Goal: Download file/media

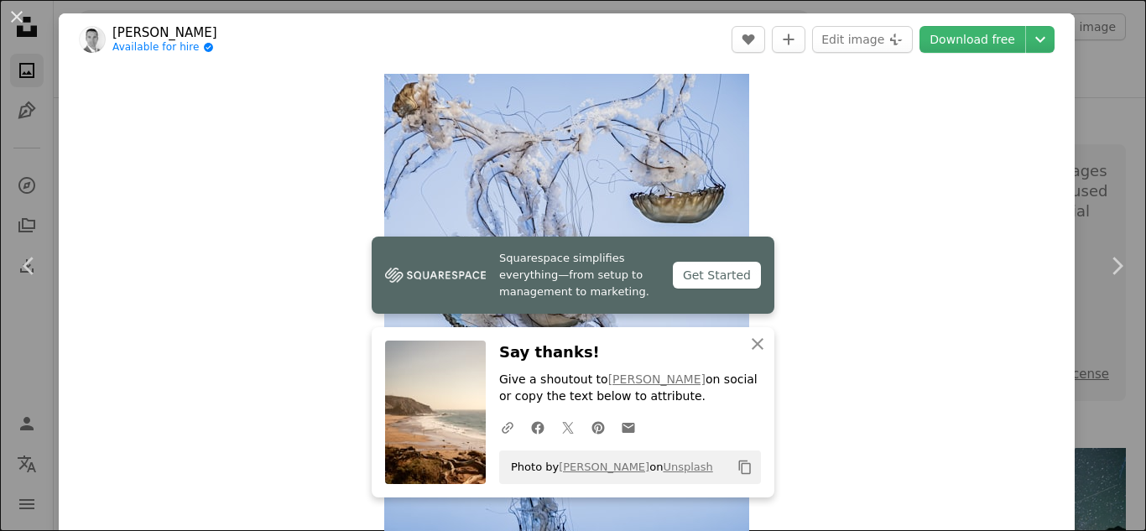
scroll to position [2061, 0]
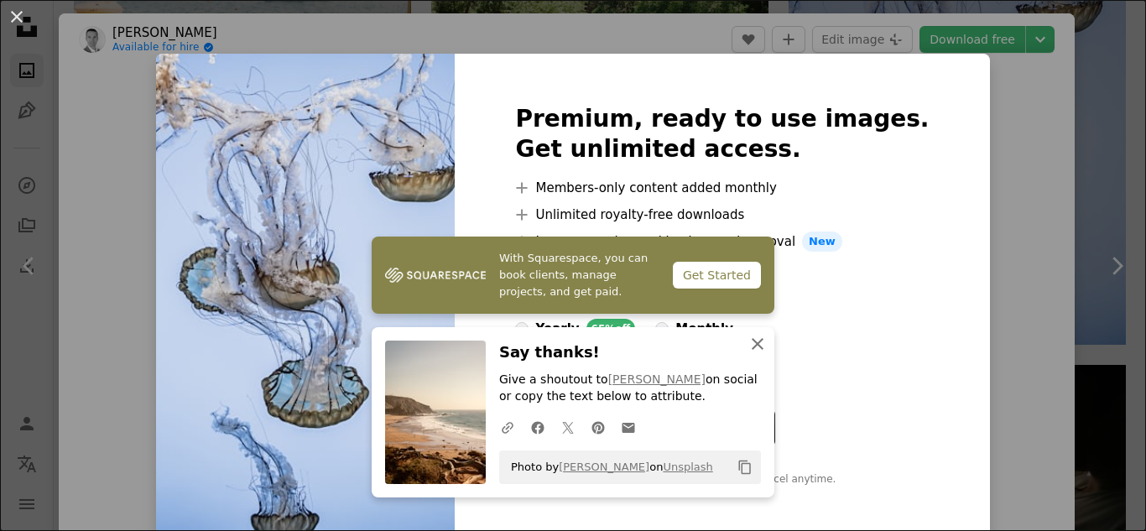
click at [756, 335] on icon "An X shape" at bounding box center [758, 344] width 20 height 20
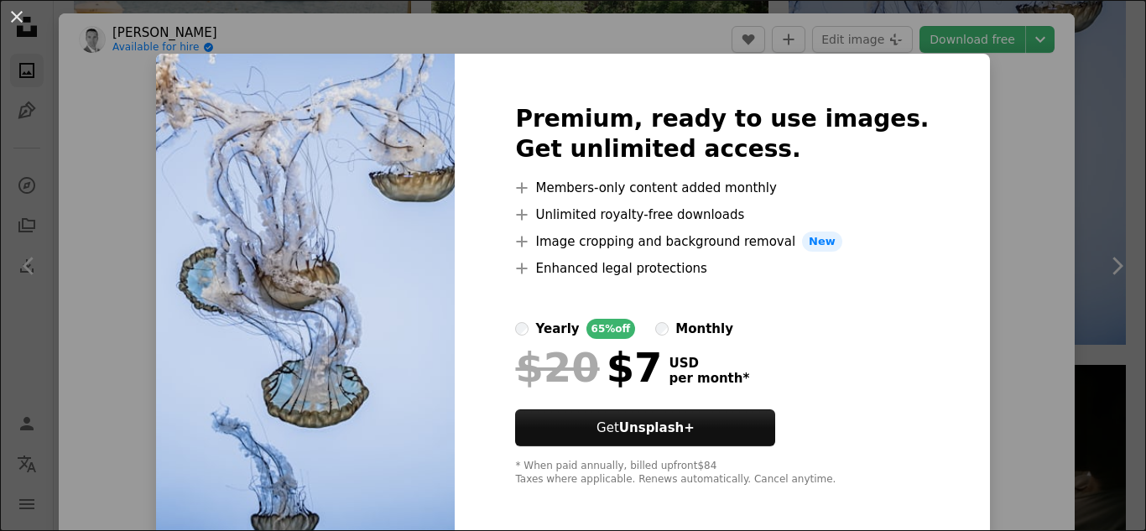
click at [1056, 168] on div "An X shape Premium, ready to use images. Get unlimited access. A plus sign Memb…" at bounding box center [573, 265] width 1146 height 531
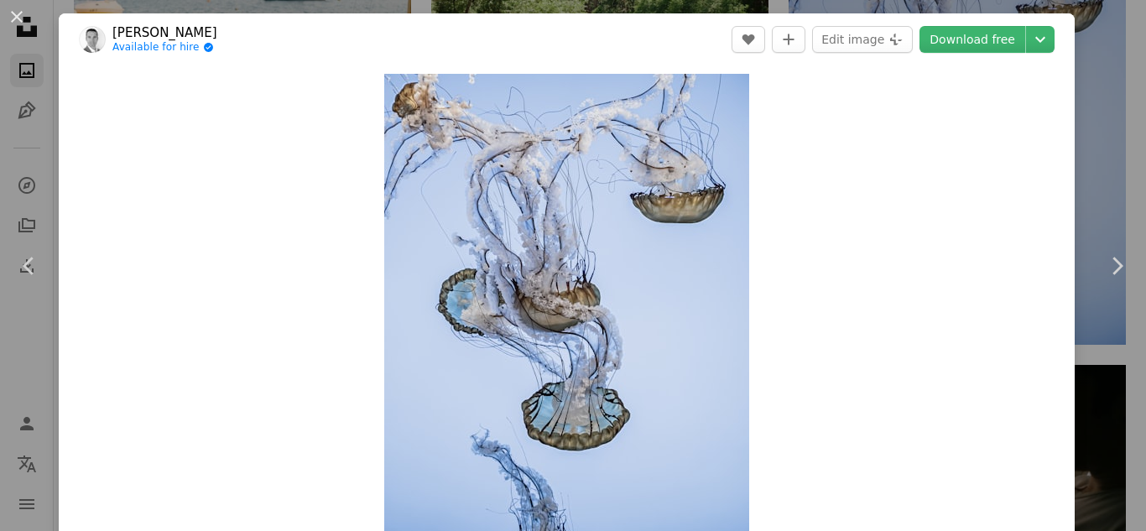
click at [1131, 117] on div "An X shape Chevron left Chevron right [PERSON_NAME] Available for hire A checkm…" at bounding box center [573, 265] width 1146 height 531
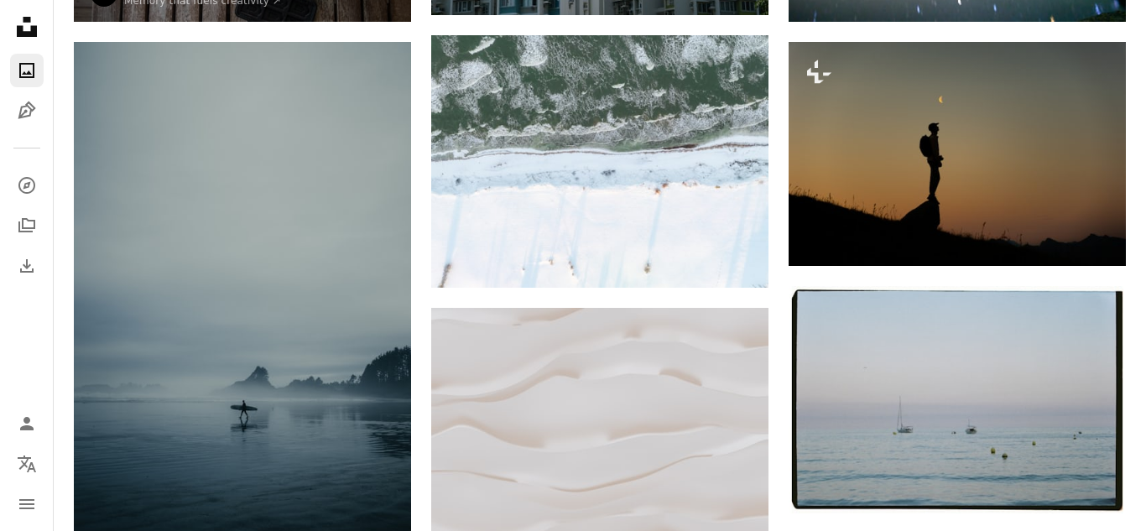
scroll to position [649, 0]
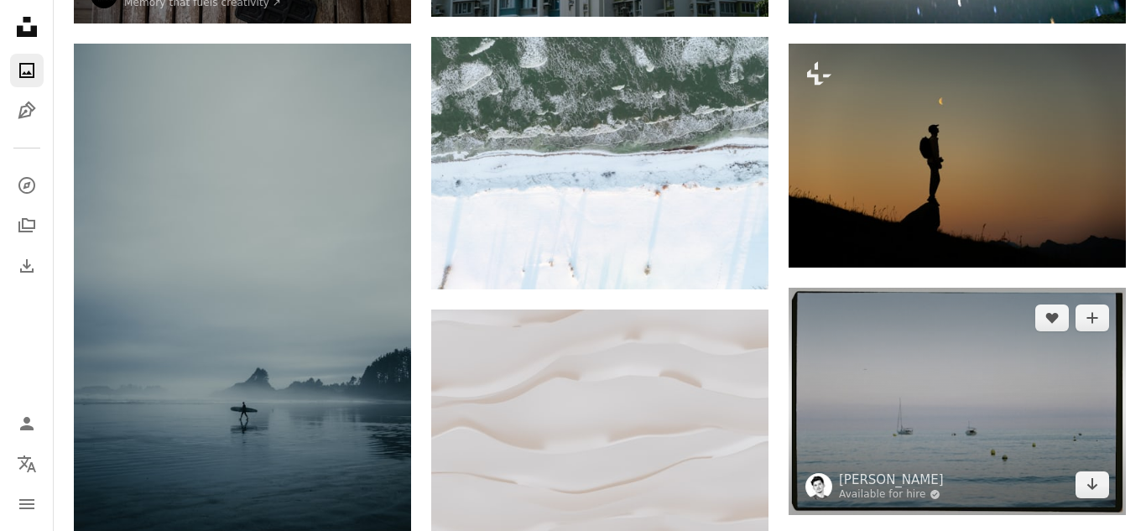
click at [1011, 461] on img at bounding box center [957, 401] width 337 height 227
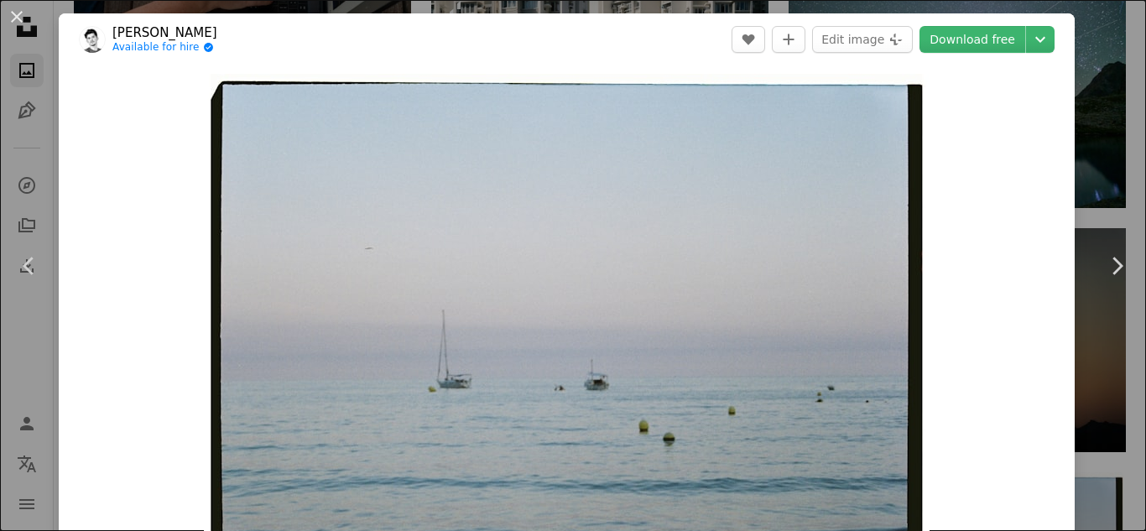
click at [1128, 45] on div "An X shape Chevron left Chevron right [PERSON_NAME] Available for hire A checkm…" at bounding box center [573, 265] width 1146 height 531
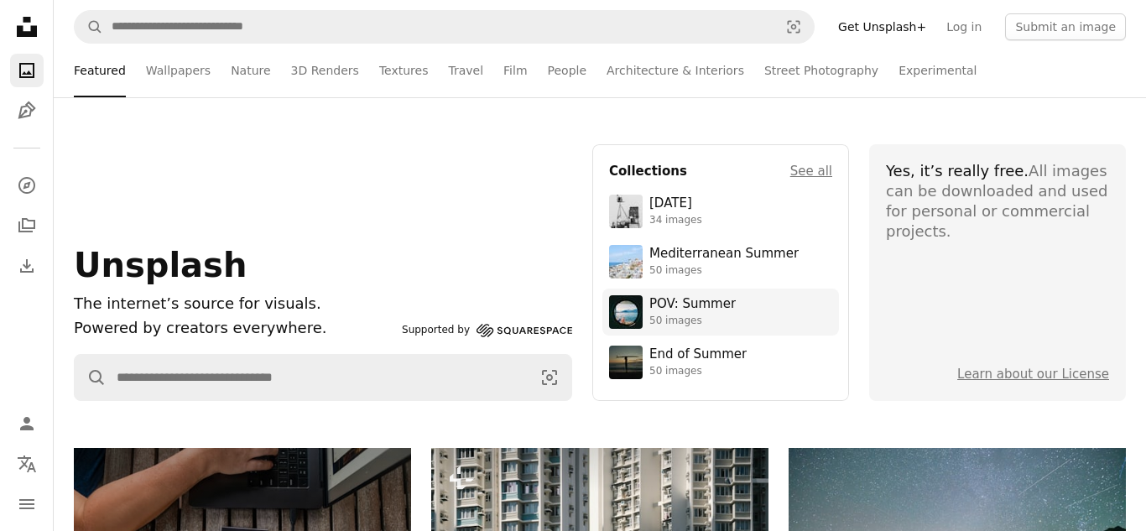
click at [680, 315] on div "50 images" at bounding box center [692, 321] width 86 height 13
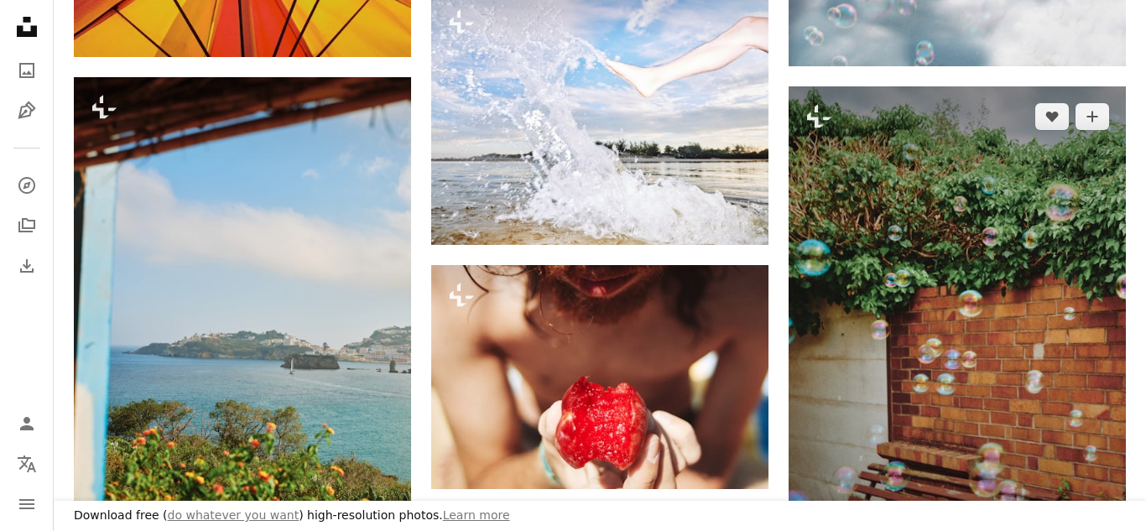
scroll to position [1797, 0]
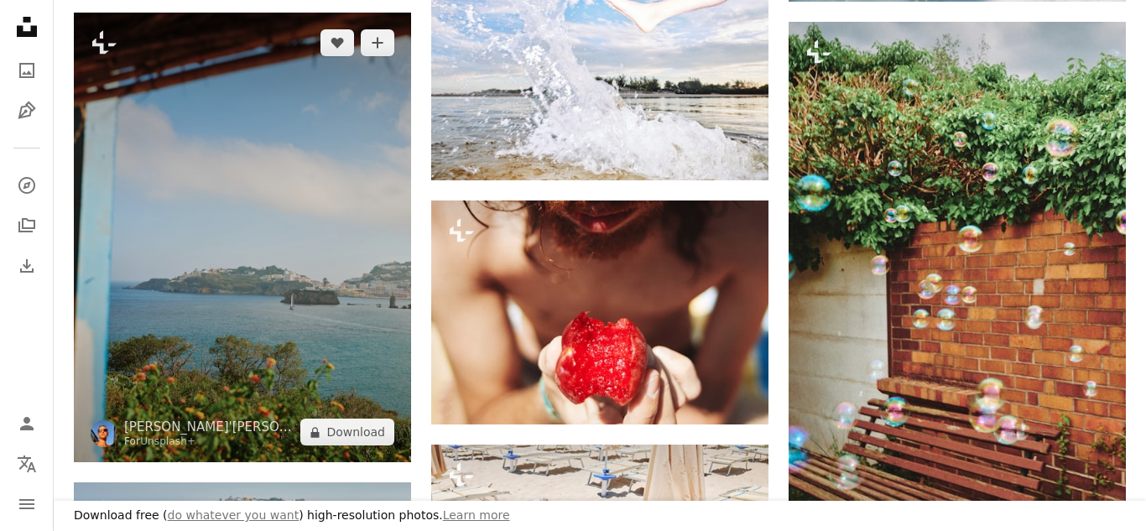
click at [330, 382] on img at bounding box center [242, 238] width 337 height 450
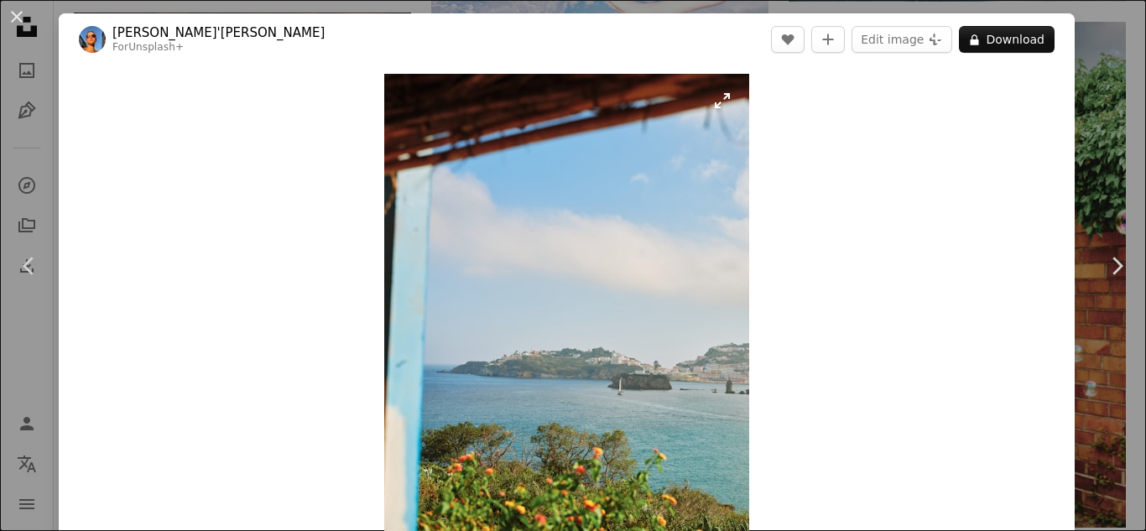
click at [296, 172] on div "Zoom in" at bounding box center [567, 316] width 1016 height 503
click at [838, 32] on button "A plus sign" at bounding box center [828, 39] width 34 height 27
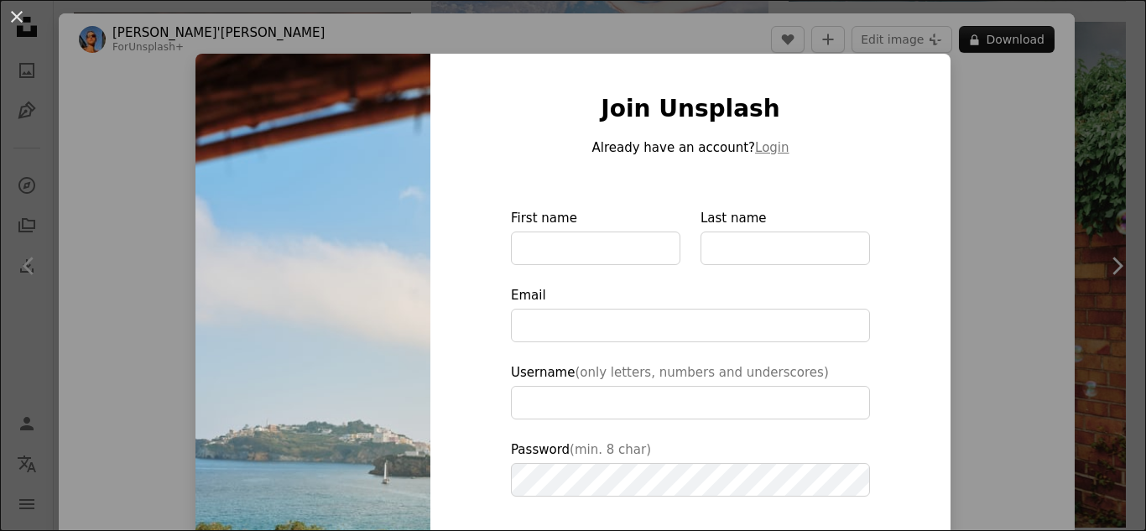
click at [1134, 59] on div "An X shape Join Unsplash Already have an account? Login First name Last name Em…" at bounding box center [573, 265] width 1146 height 531
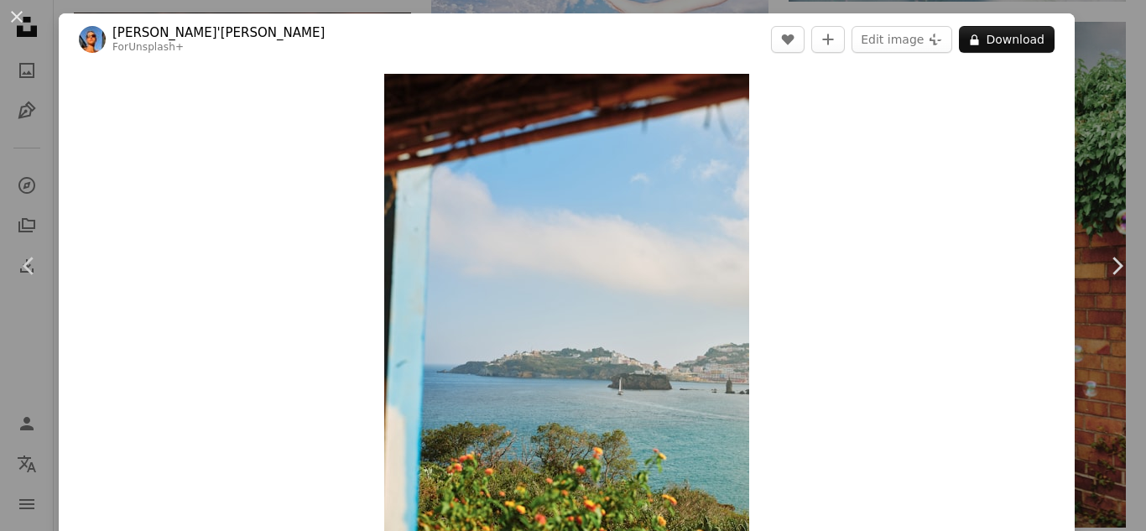
click at [1098, 36] on div "An X shape Chevron left Chevron right [PERSON_NAME]'[PERSON_NAME] For Unsplash+…" at bounding box center [573, 265] width 1146 height 531
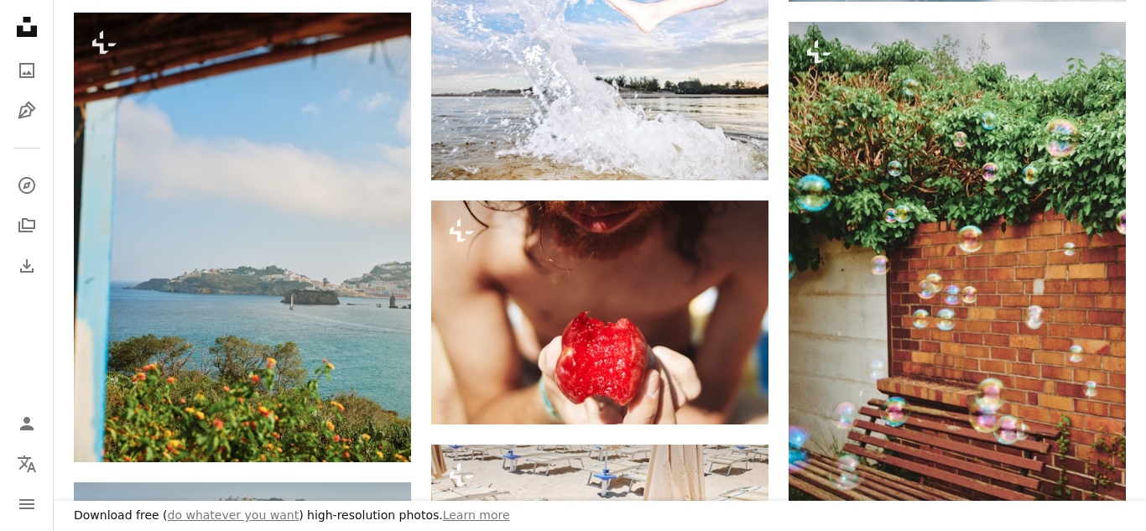
drag, startPoint x: 1138, startPoint y: 149, endPoint x: 1137, endPoint y: 63, distance: 86.4
